Goal: Navigation & Orientation: Find specific page/section

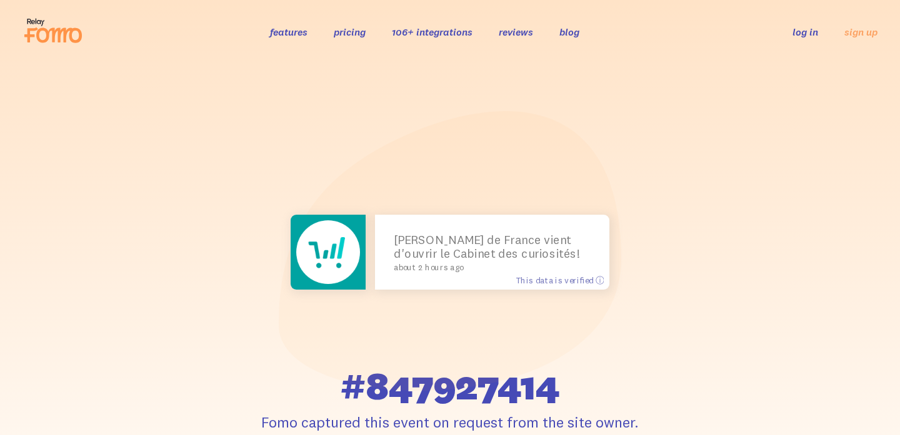
click at [42, 33] on icon at bounding box center [52, 30] width 61 height 31
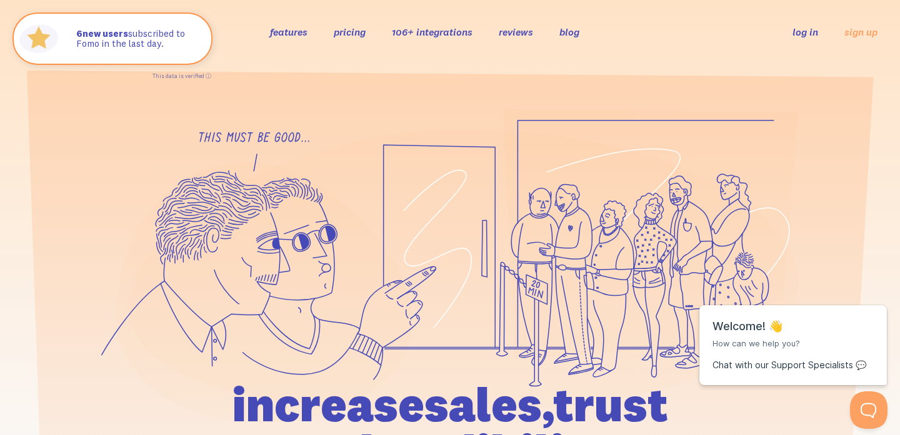
click at [427, 36] on link "106+ integrations" at bounding box center [432, 32] width 81 height 12
